Goal: Find specific page/section: Find specific page/section

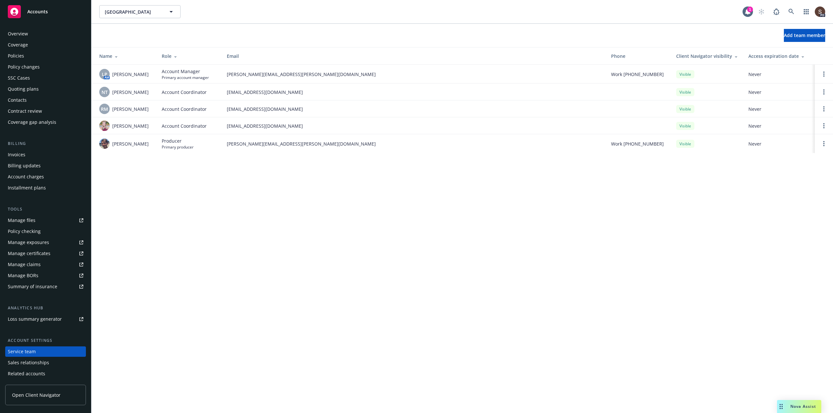
scroll to position [21, 0]
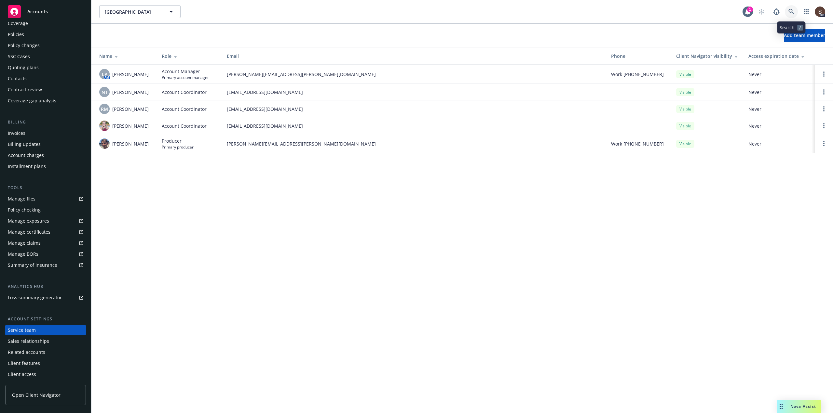
click at [793, 9] on icon at bounding box center [791, 12] width 6 height 6
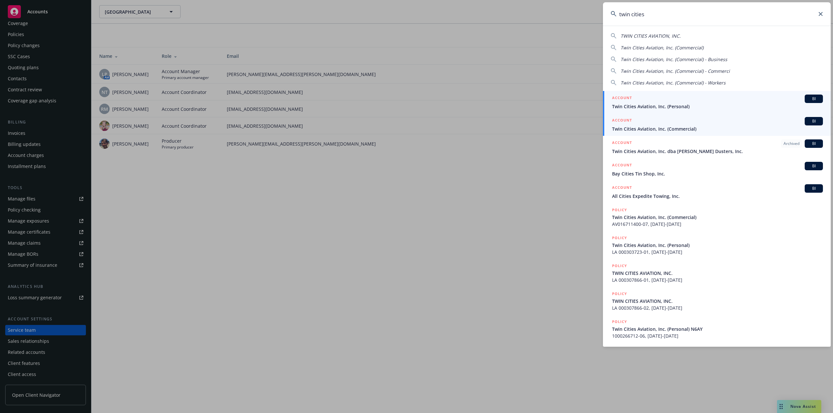
type input "twin cities"
click at [650, 128] on span "Twin Cities Aviation, Inc. (Commercial)" at bounding box center [717, 129] width 211 height 7
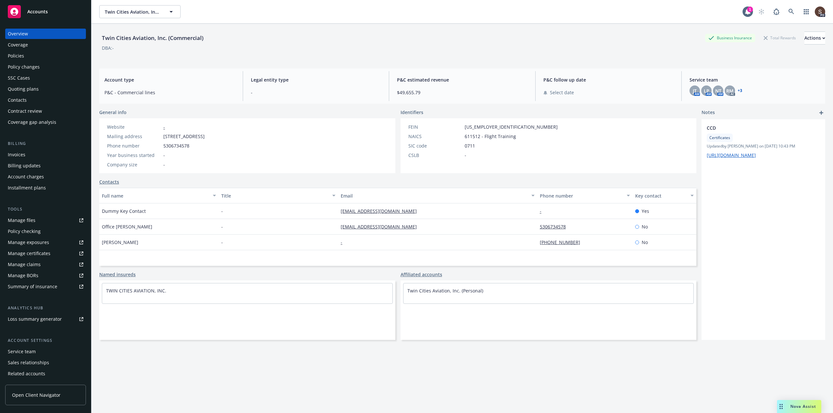
click at [13, 56] on div "Policies" at bounding box center [16, 56] width 16 height 10
